Goal: Transaction & Acquisition: Obtain resource

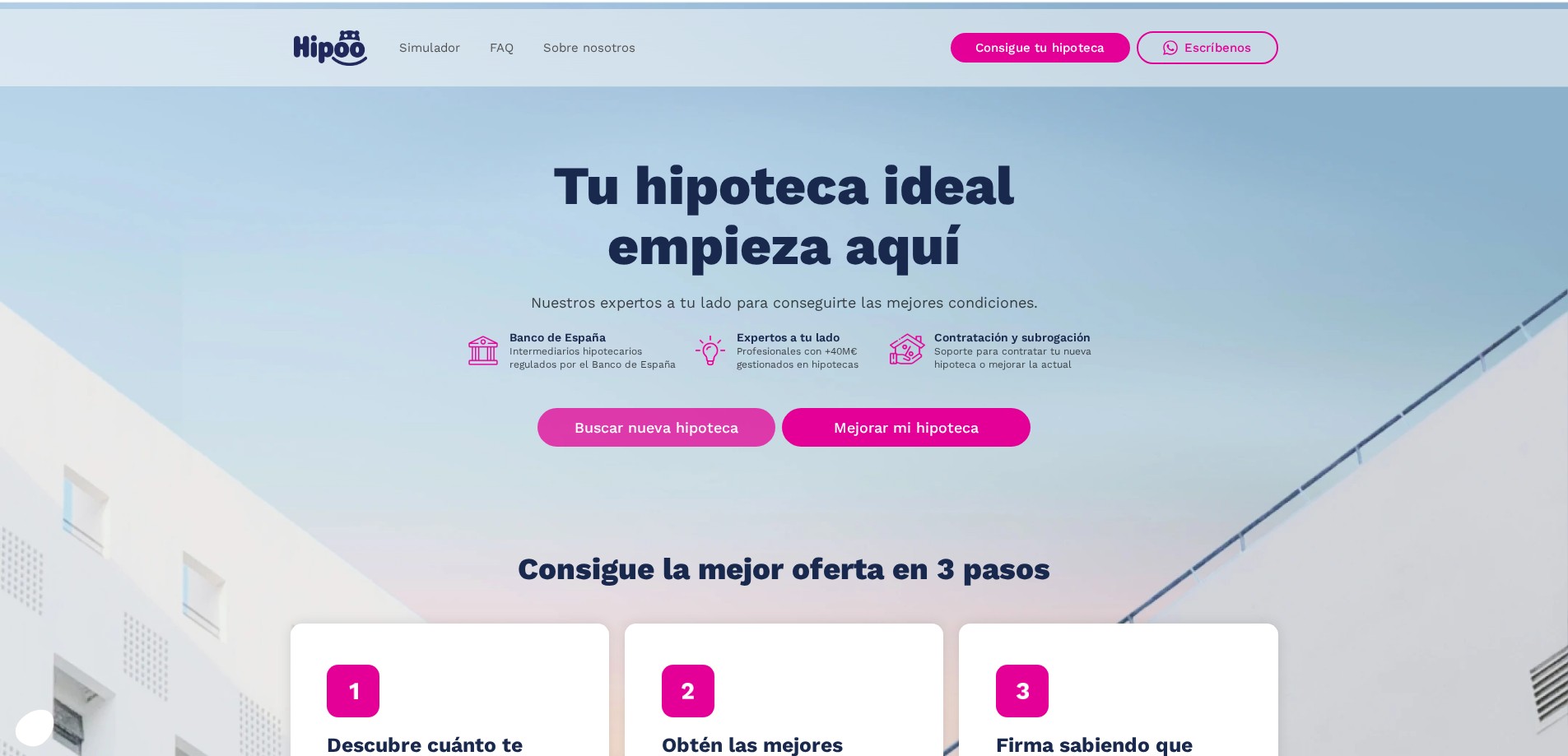
scroll to position [329, 0]
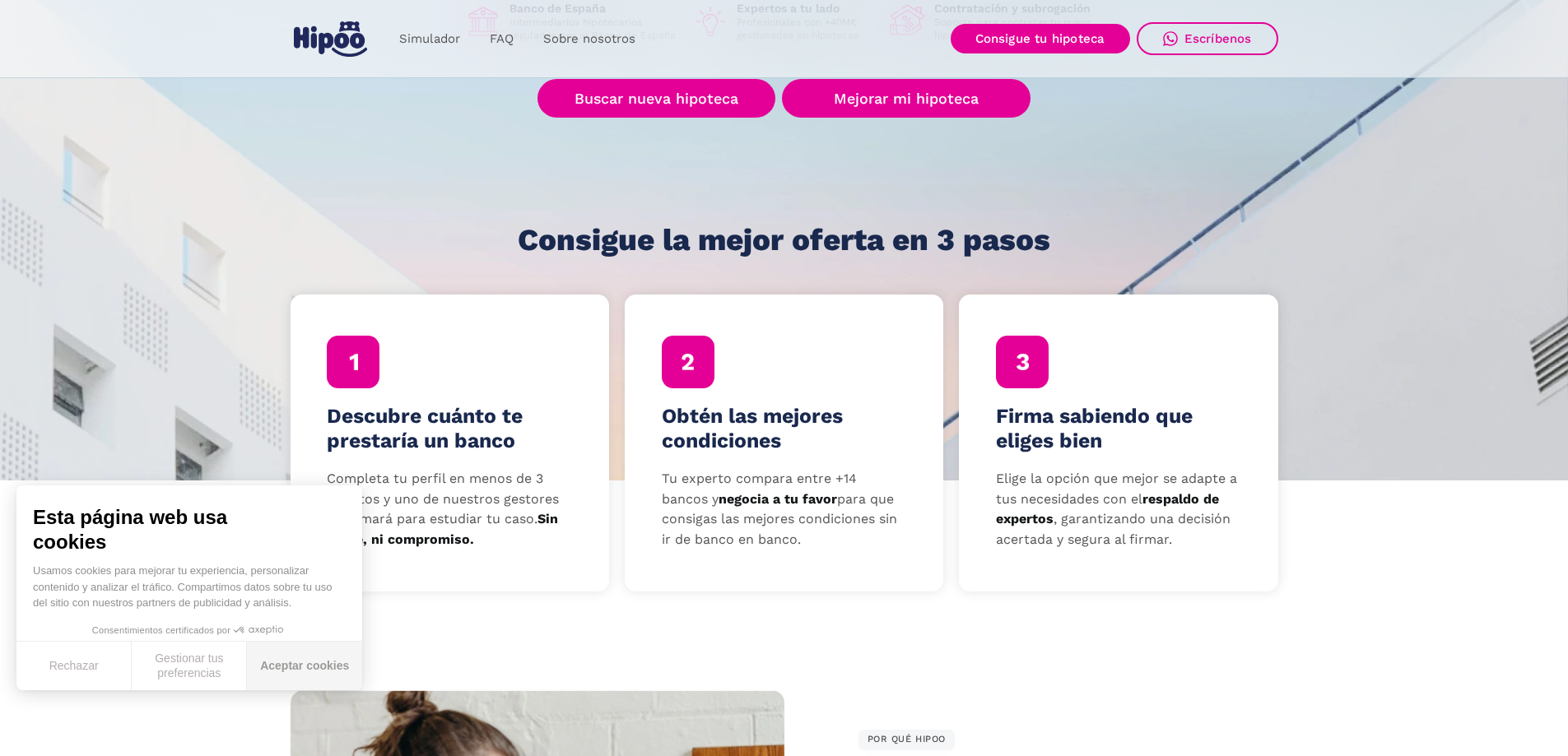
click at [288, 661] on button "Aceptar cookies" at bounding box center [304, 666] width 115 height 48
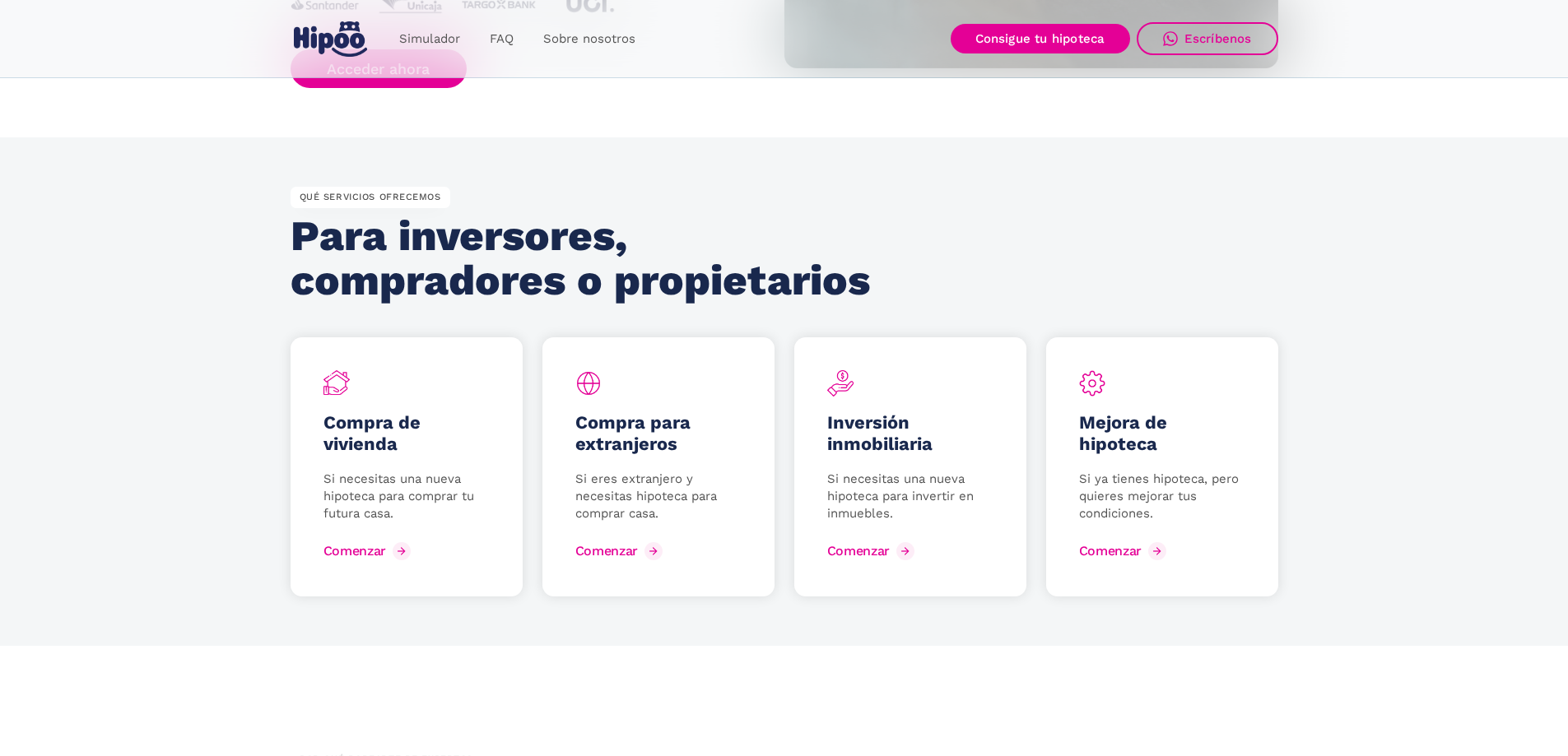
scroll to position [2056, 0]
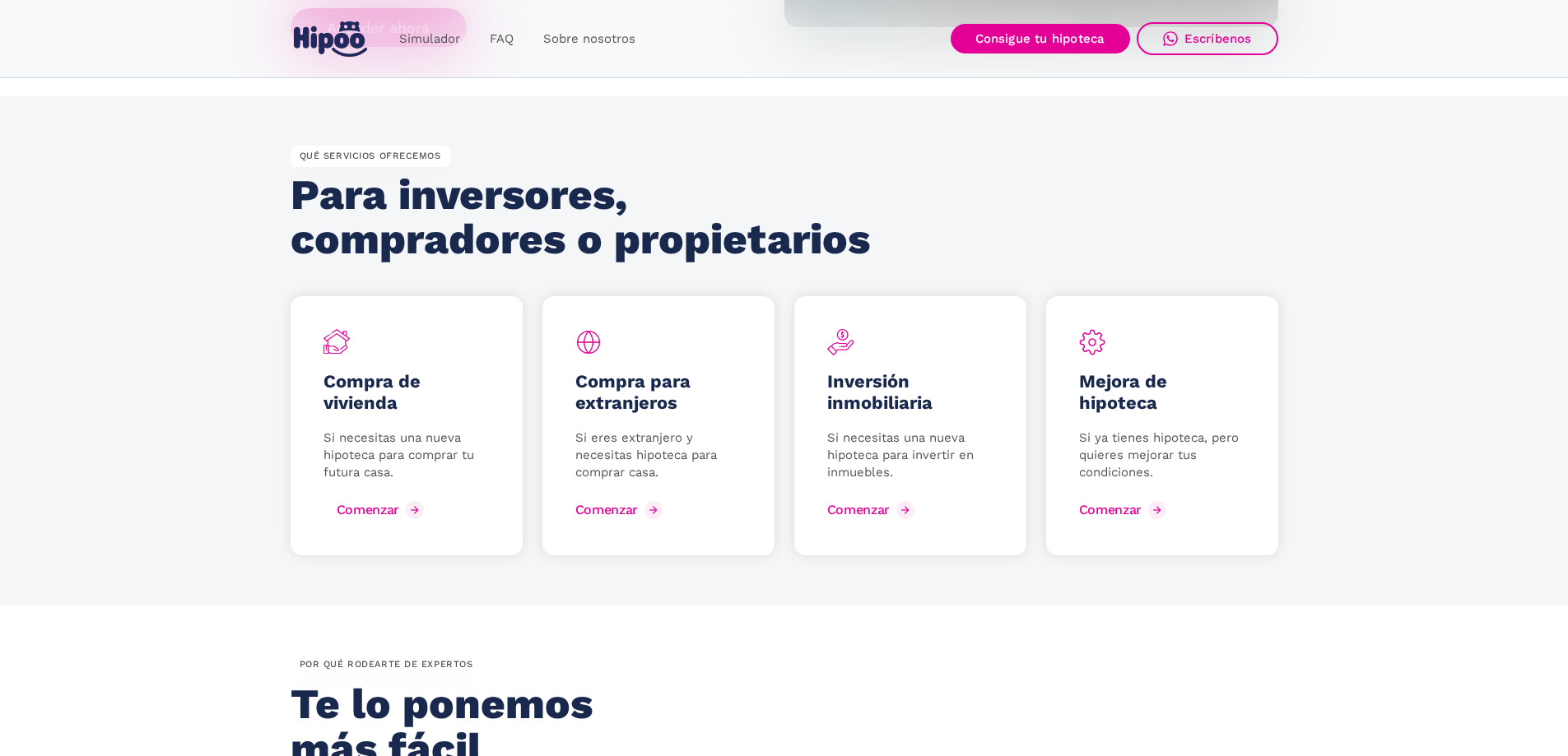
click at [365, 512] on div "Comenzar" at bounding box center [368, 510] width 63 height 16
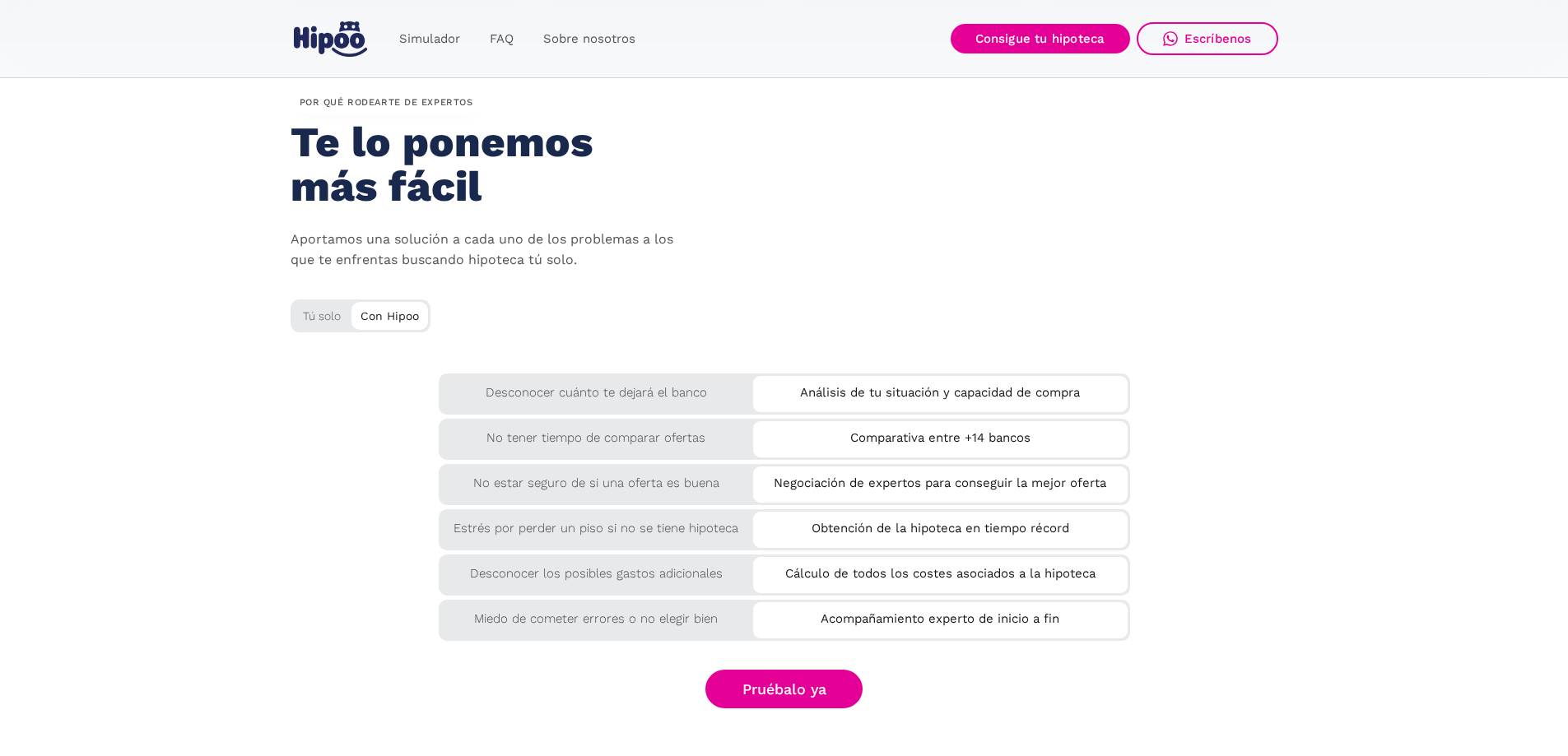
scroll to position [2633, 0]
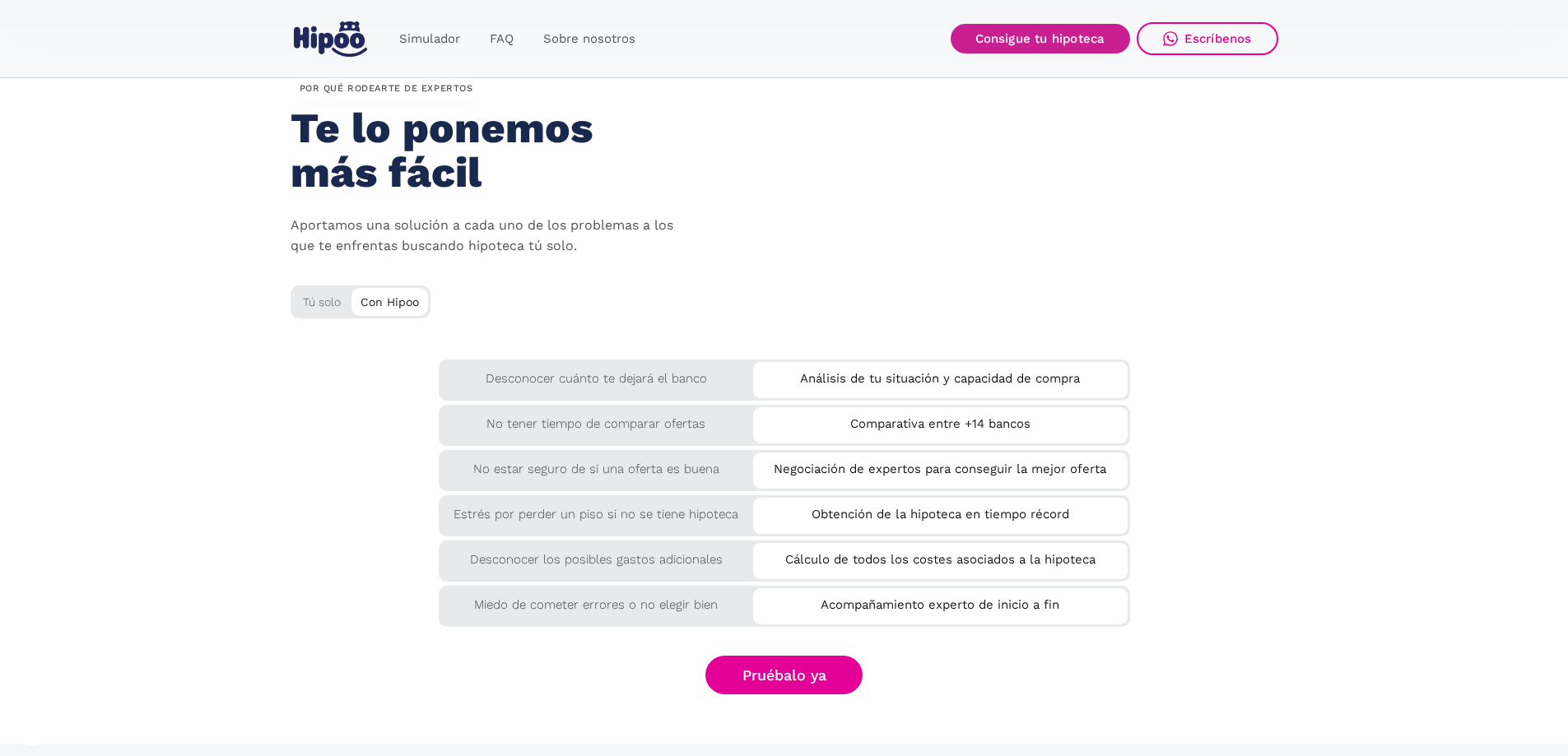
click at [1050, 37] on link "Consigue tu hipoteca" at bounding box center [1040, 38] width 179 height 29
